Goal: Information Seeking & Learning: Learn about a topic

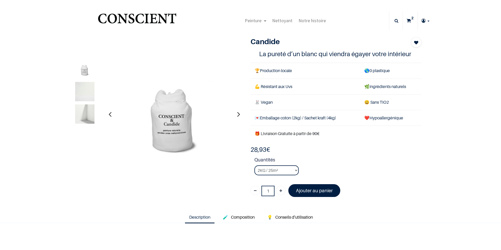
type input "[EMAIL_ADDRESS][DOMAIN_NAME]"
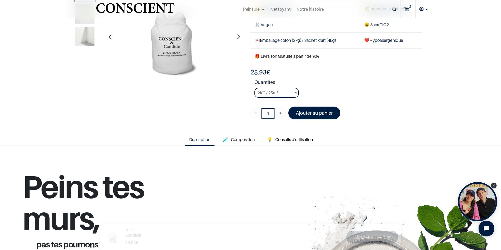
scroll to position [131, 0]
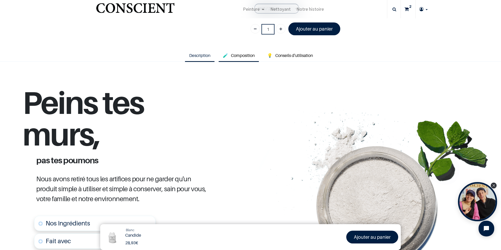
click at [241, 56] on span "Composition" at bounding box center [243, 55] width 24 height 5
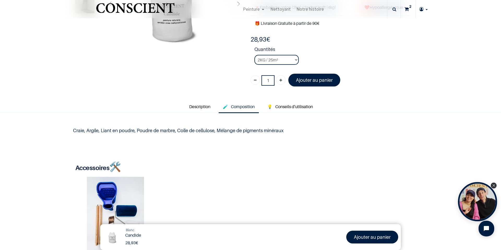
scroll to position [78, 0]
